Goal: Task Accomplishment & Management: Complete application form

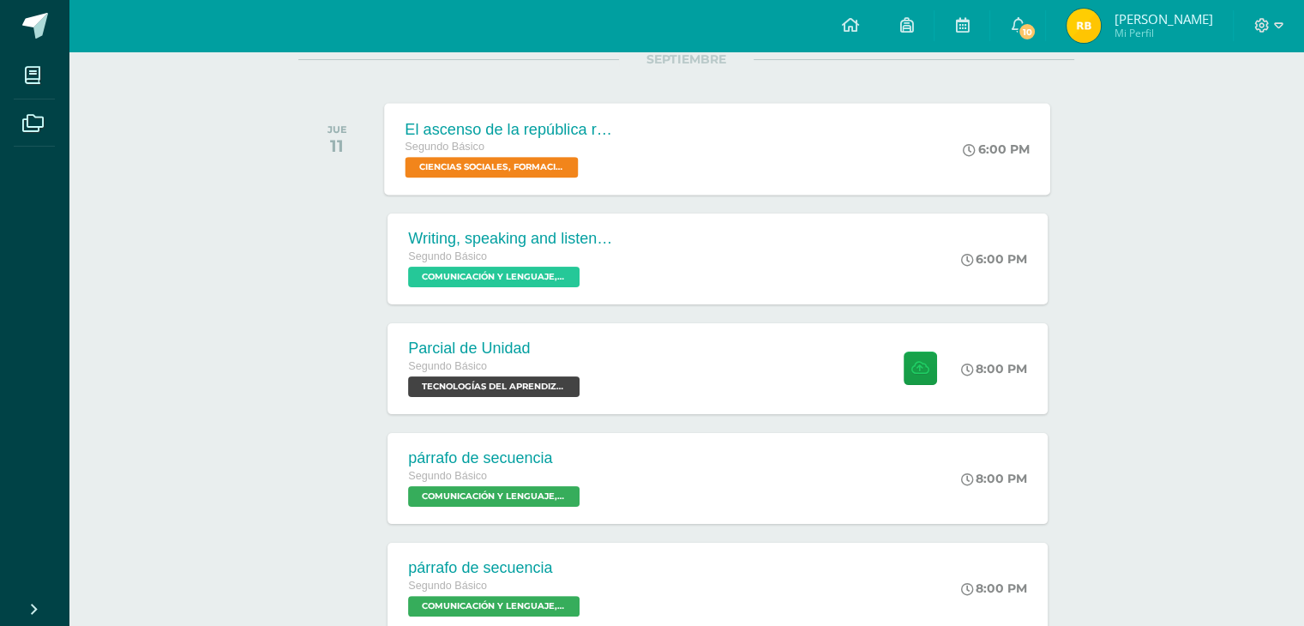
scroll to position [236, 0]
click at [612, 380] on div "Parcial de Unidad Segundo Básico TECNOLOGÍAS DEL APRENDIZAJE Y LA COMUNICACIÓN …" at bounding box center [718, 368] width 666 height 92
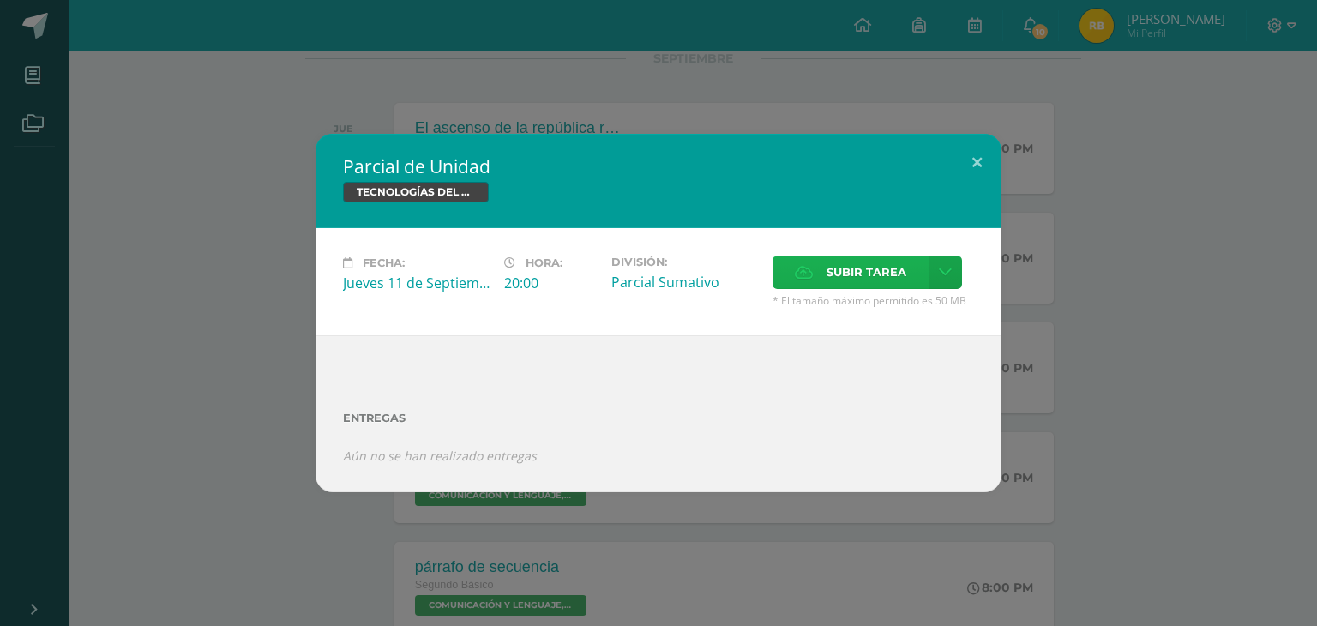
click at [861, 273] on span "Subir tarea" at bounding box center [867, 272] width 80 height 32
click at [0, 0] on input "Subir tarea" at bounding box center [0, 0] width 0 height 0
click at [882, 274] on span "Subir tarea" at bounding box center [867, 272] width 80 height 32
click at [0, 0] on input "Subir tarea" at bounding box center [0, 0] width 0 height 0
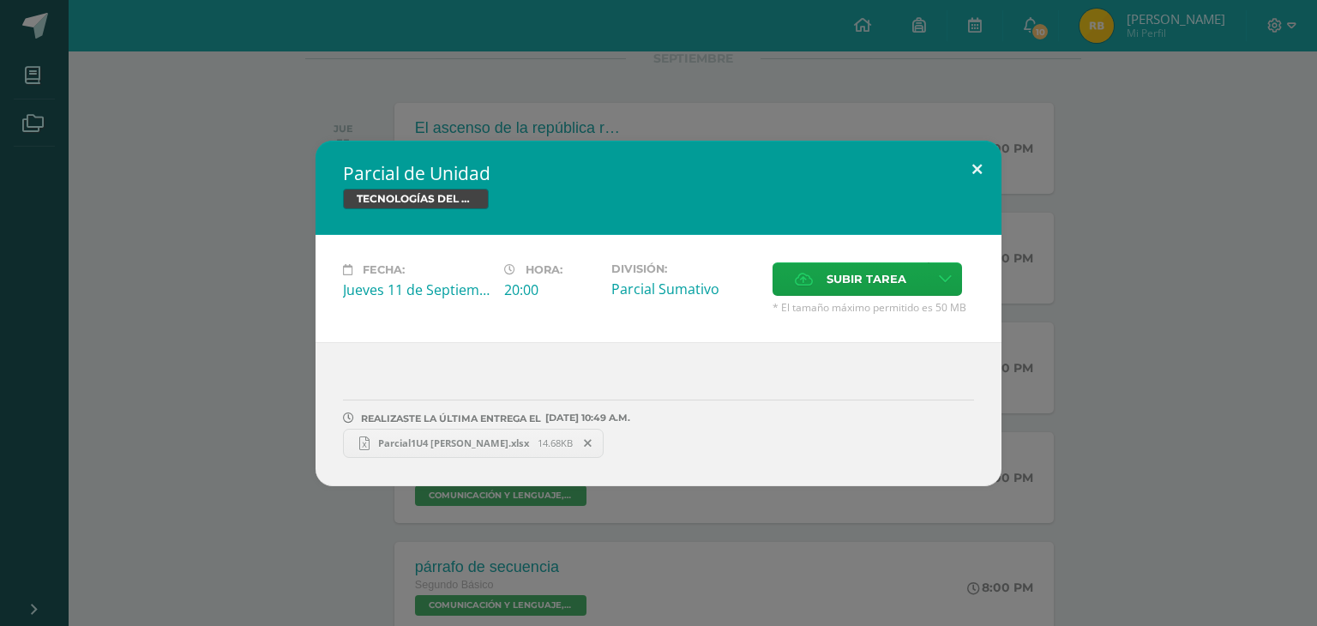
click at [981, 166] on button at bounding box center [977, 170] width 49 height 58
